Goal: Transaction & Acquisition: Purchase product/service

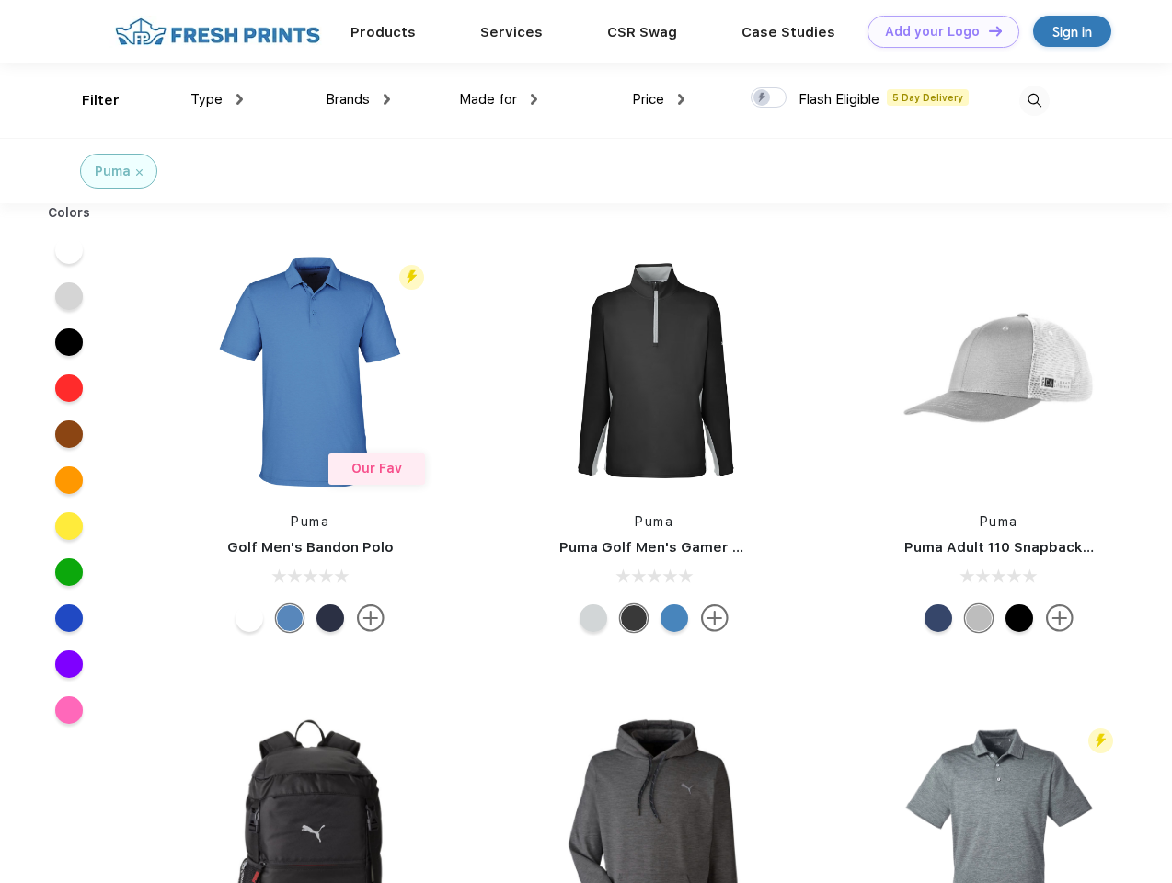
scroll to position [1, 0]
click at [936, 31] on link "Add your Logo Design Tool" at bounding box center [943, 32] width 152 height 32
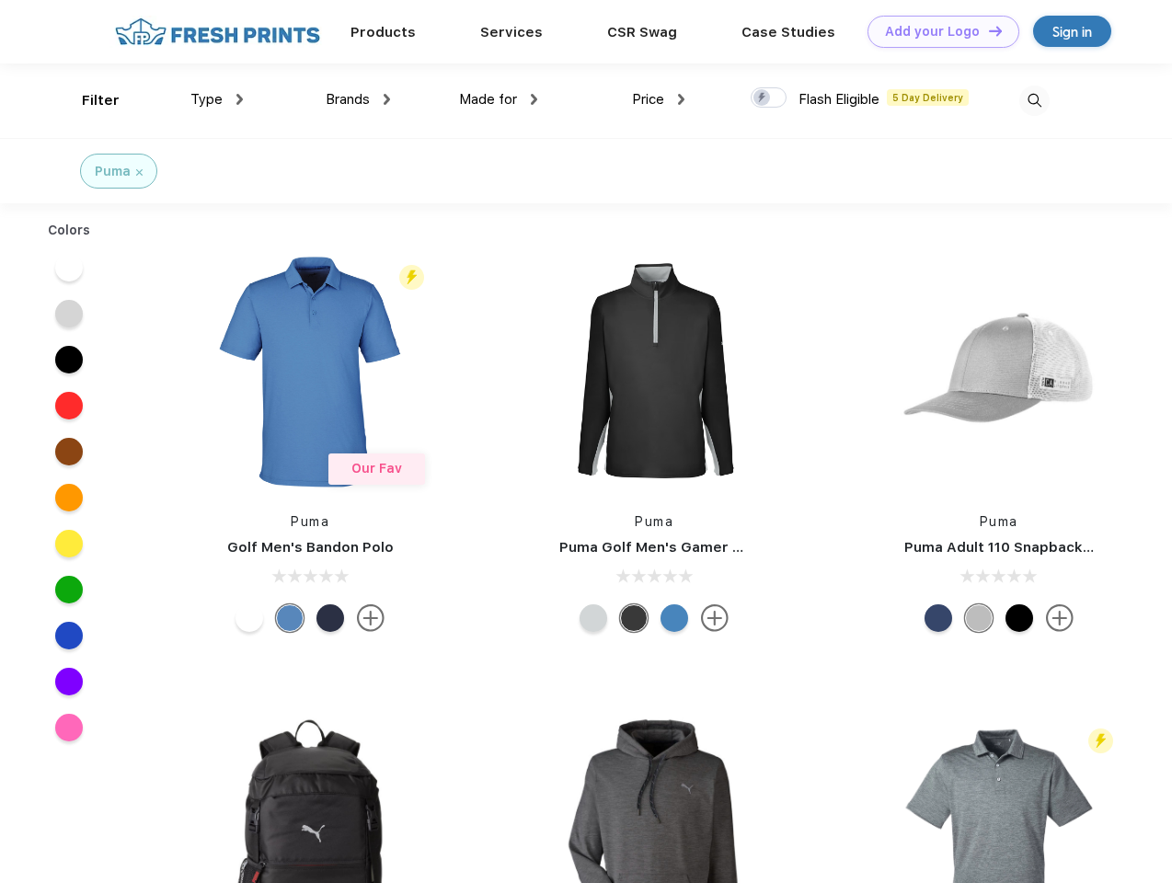
click at [0, 0] on div "Design Tool" at bounding box center [0, 0] width 0 height 0
click at [987, 30] on link "Add your Logo Design Tool" at bounding box center [943, 32] width 152 height 32
click at [88, 100] on div "Filter" at bounding box center [101, 100] width 38 height 21
click at [217, 99] on span "Type" at bounding box center [206, 99] width 32 height 17
click at [358, 99] on span "Brands" at bounding box center [348, 99] width 44 height 17
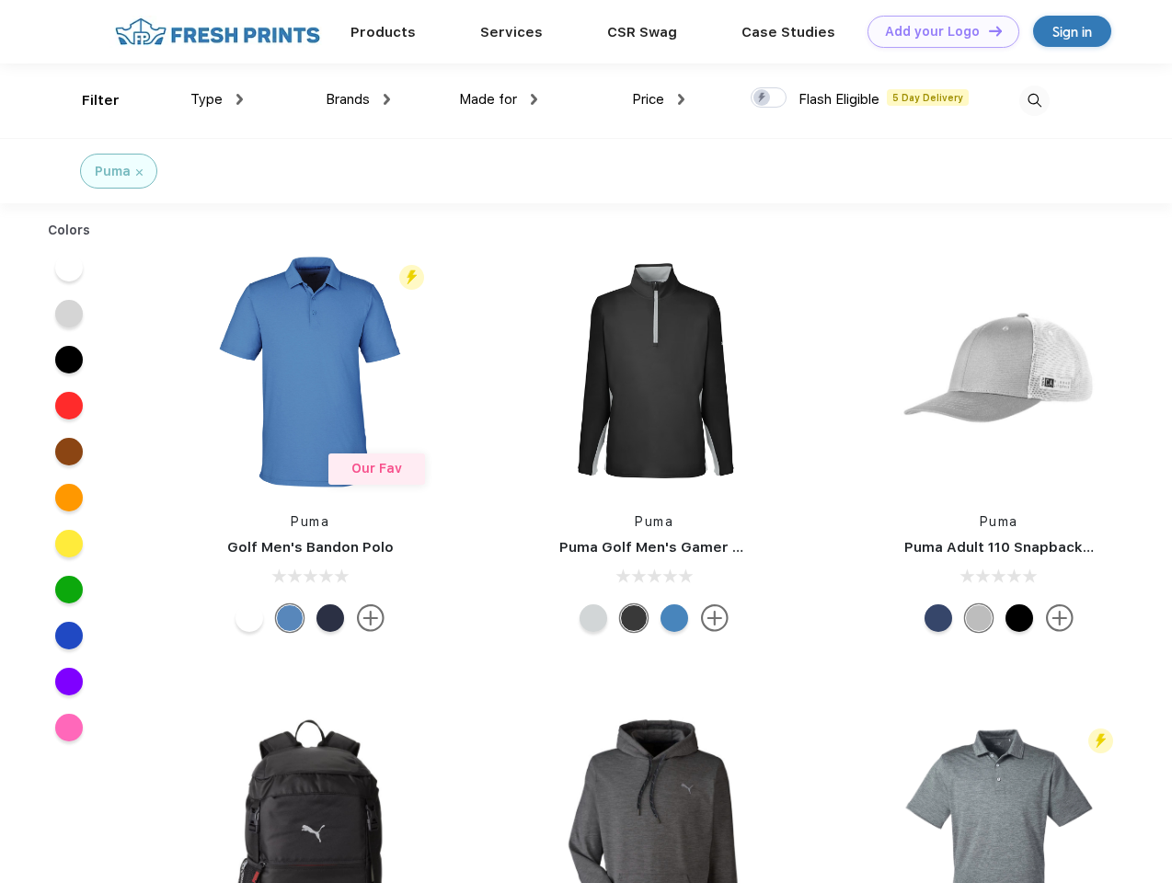
click at [499, 99] on span "Made for" at bounding box center [488, 99] width 58 height 17
click at [659, 99] on span "Price" at bounding box center [648, 99] width 32 height 17
click at [769, 98] on div at bounding box center [769, 97] width 36 height 20
click at [763, 98] on input "checkbox" at bounding box center [757, 92] width 12 height 12
click at [1034, 100] on img at bounding box center [1034, 101] width 30 height 30
